Goal: Go to known website: Access a specific website the user already knows

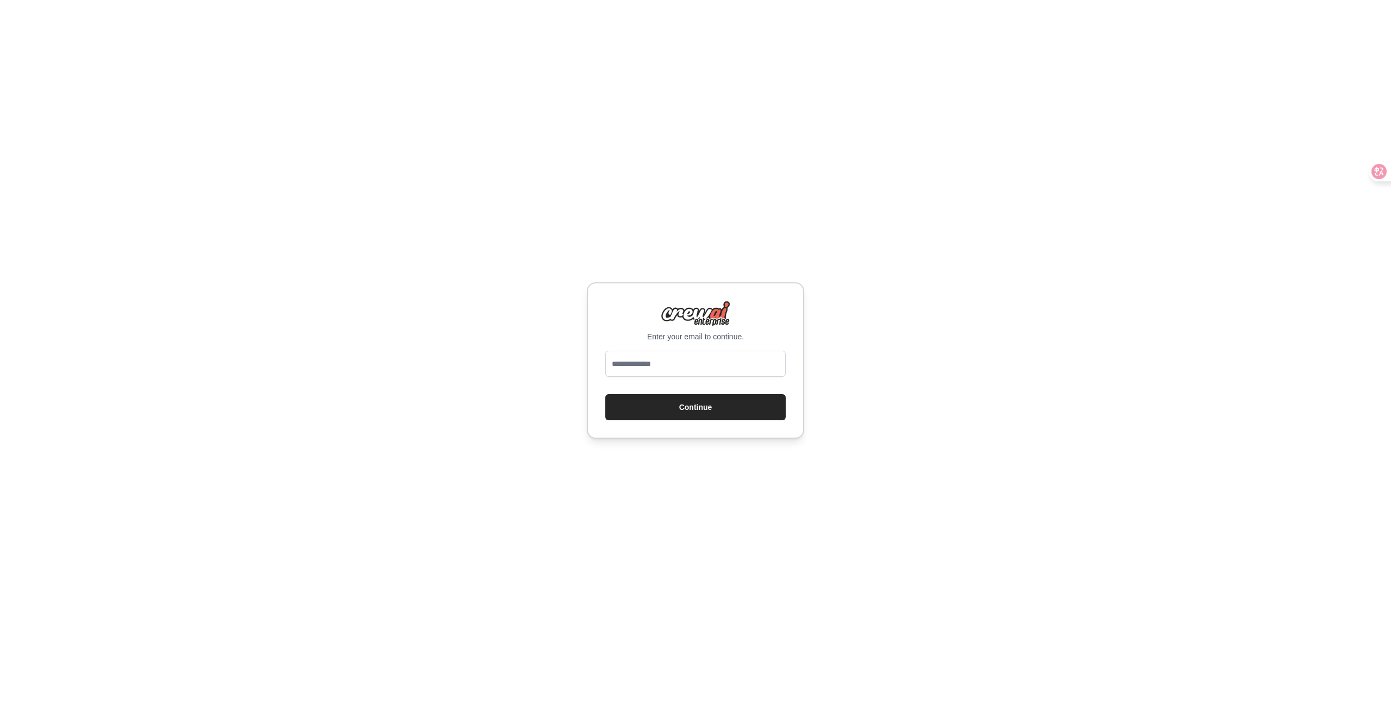
click at [607, 186] on div "Enter your email to continue. Continue" at bounding box center [695, 360] width 1391 height 721
click at [565, 216] on div "Enter your email to continue. Continue" at bounding box center [695, 360] width 1391 height 721
click at [765, 206] on div "Enter your email to continue. Continue" at bounding box center [695, 360] width 1391 height 721
